Goal: Transaction & Acquisition: Purchase product/service

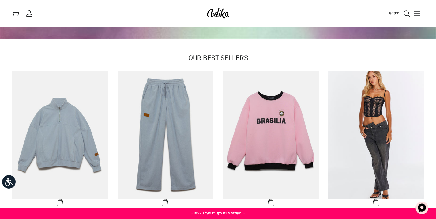
scroll to position [206, 0]
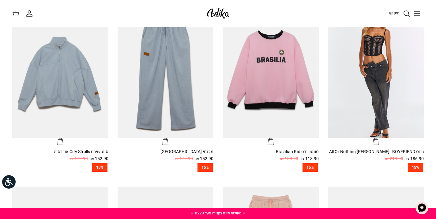
click at [394, 14] on span "חיפוש" at bounding box center [394, 13] width 10 height 6
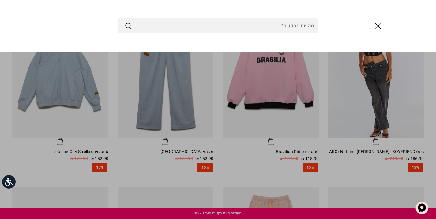
click at [380, 27] on line "סגור" at bounding box center [378, 26] width 5 height 5
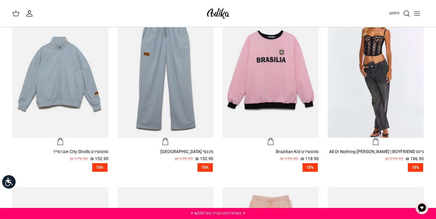
click at [391, 13] on span "חיפוש" at bounding box center [394, 13] width 10 height 6
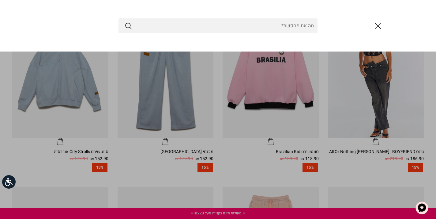
click at [377, 26] on icon "סגור" at bounding box center [378, 26] width 10 height 10
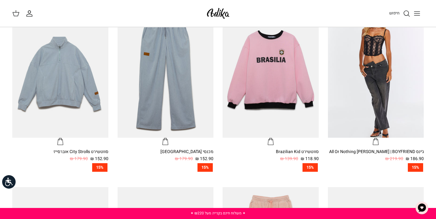
click at [416, 11] on icon "Toggle menu" at bounding box center [417, 13] width 7 height 7
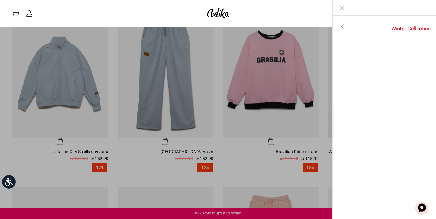
click at [340, 11] on icon "Close" at bounding box center [342, 7] width 7 height 7
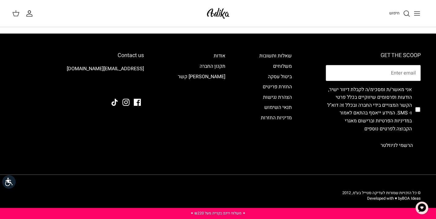
scroll to position [574, 0]
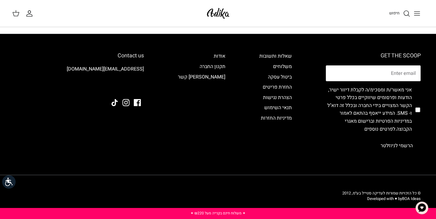
click at [396, 144] on button "הרשמי לניוזלטר" at bounding box center [397, 145] width 48 height 15
click at [344, 155] on div "GET THE SCOOP אני מאשר/ת ומסכימ/ה לקבלת דיוור ישיר, הודעות ופרסומים שיווקיים בכ…" at bounding box center [218, 112] width 418 height 156
click at [31, 15] on icon "החשבון שלי" at bounding box center [29, 13] width 7 height 7
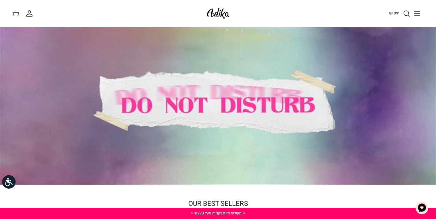
click at [28, 14] on icon "החשבון שלי" at bounding box center [29, 13] width 7 height 7
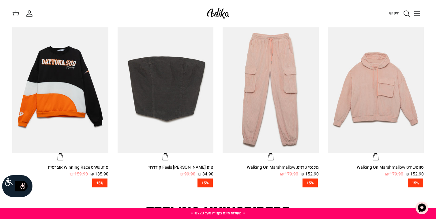
scroll to position [310, 0]
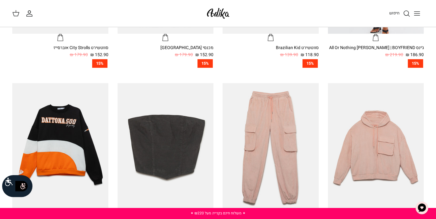
click at [417, 15] on line "Toggle menu" at bounding box center [418, 15] width 6 height 0
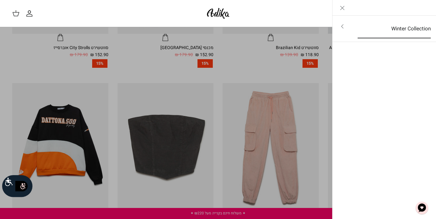
click at [403, 33] on link "Winter Collection" at bounding box center [394, 28] width 84 height 19
click at [403, 26] on link "לכל הפריטים" at bounding box center [385, 26] width 98 height 15
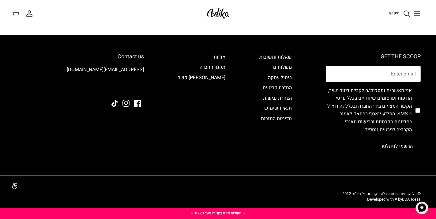
scroll to position [866, 0]
